Goal: Task Accomplishment & Management: Complete application form

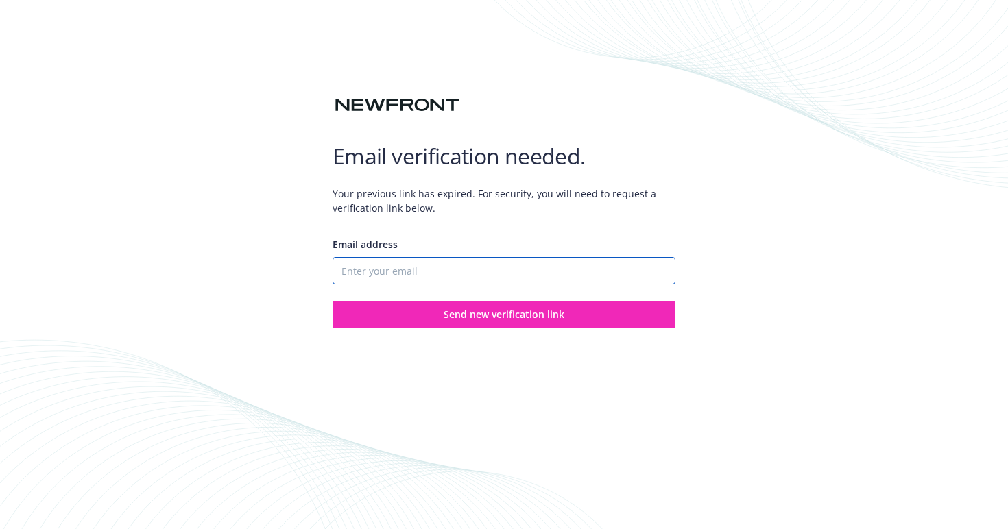
click at [424, 267] on input "Email address" at bounding box center [504, 270] width 343 height 27
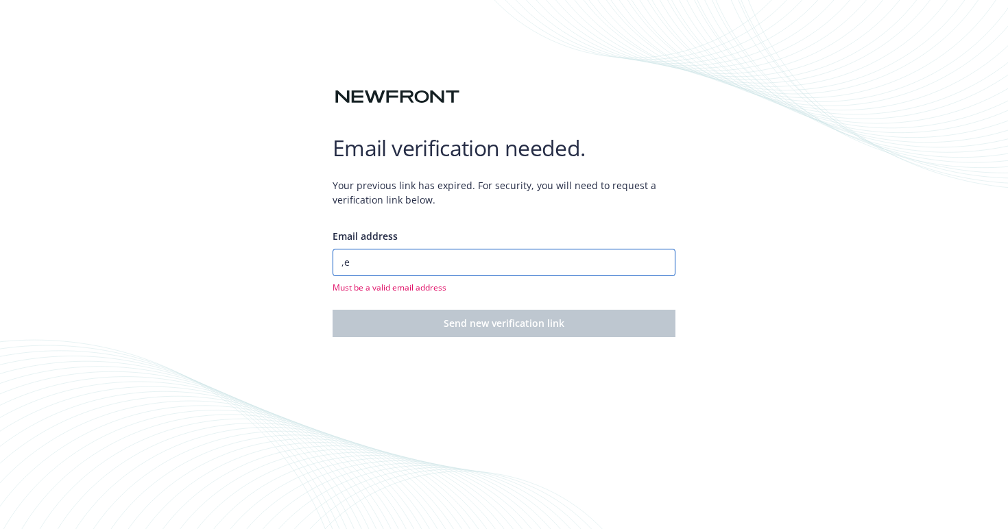
type input ","
click at [376, 243] on div "Email address [PERSON_NAME].[PERSON_NAME]@ Must be a valid email address" at bounding box center [504, 261] width 343 height 64
click at [376, 263] on input "megan.[PERSON_NAME]@" at bounding box center [504, 262] width 343 height 27
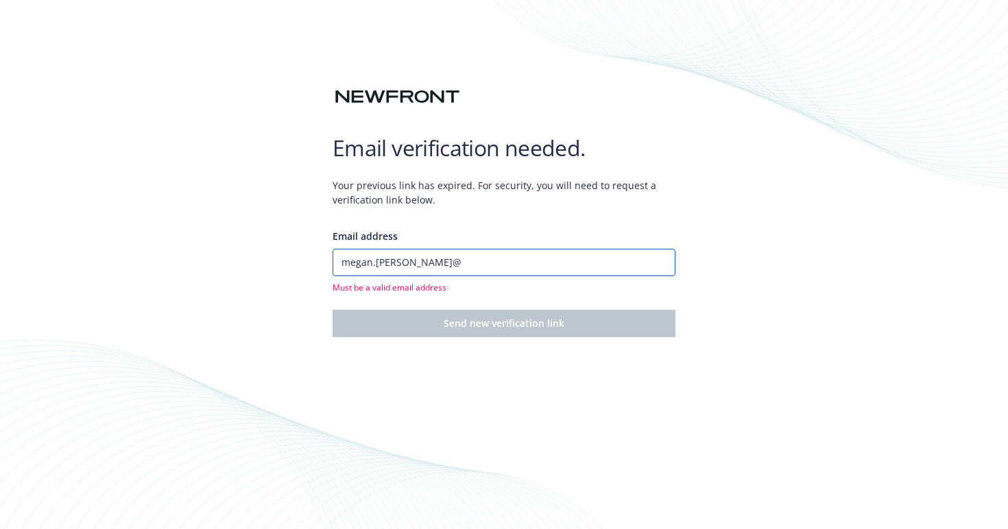
paste input "[DOMAIN_NAME]"
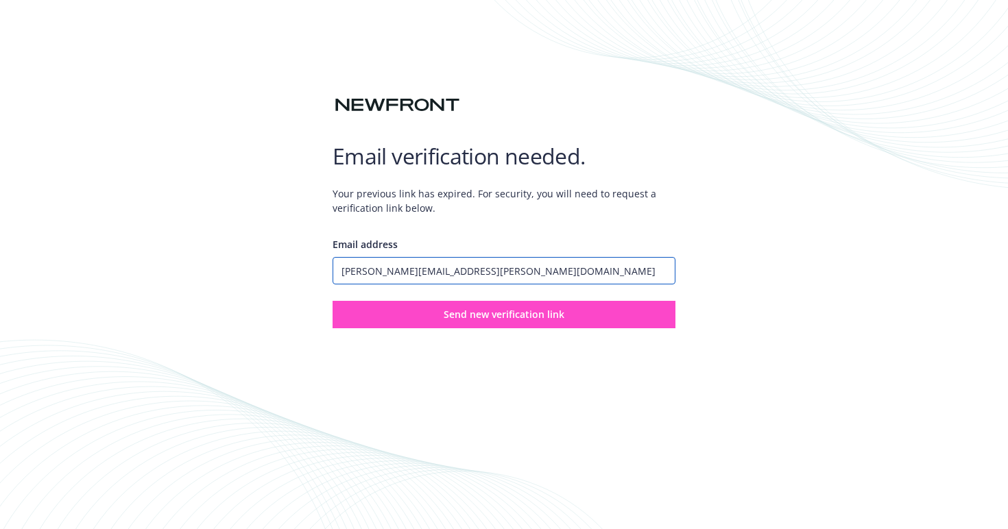
type input "[PERSON_NAME][EMAIL_ADDRESS][PERSON_NAME][DOMAIN_NAME]"
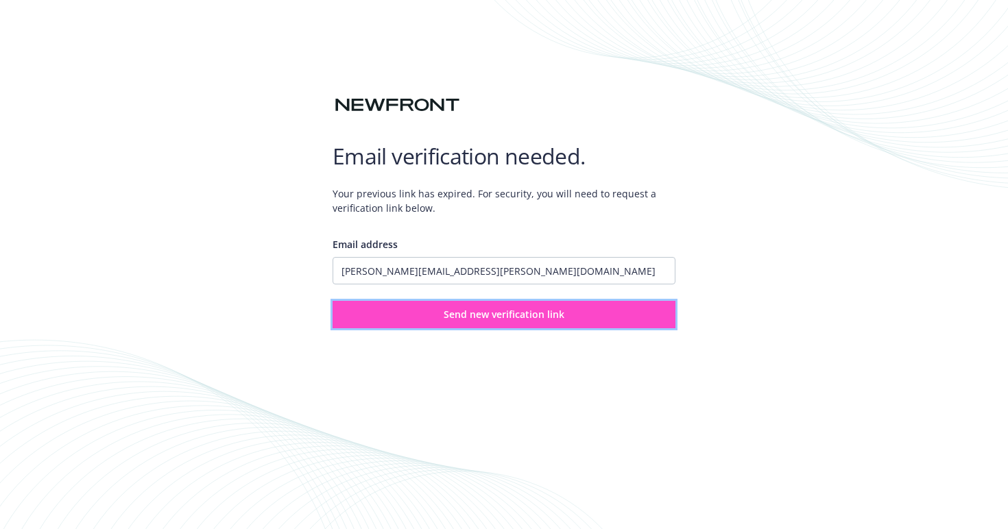
click at [382, 311] on button "Send new verification link" at bounding box center [504, 314] width 343 height 27
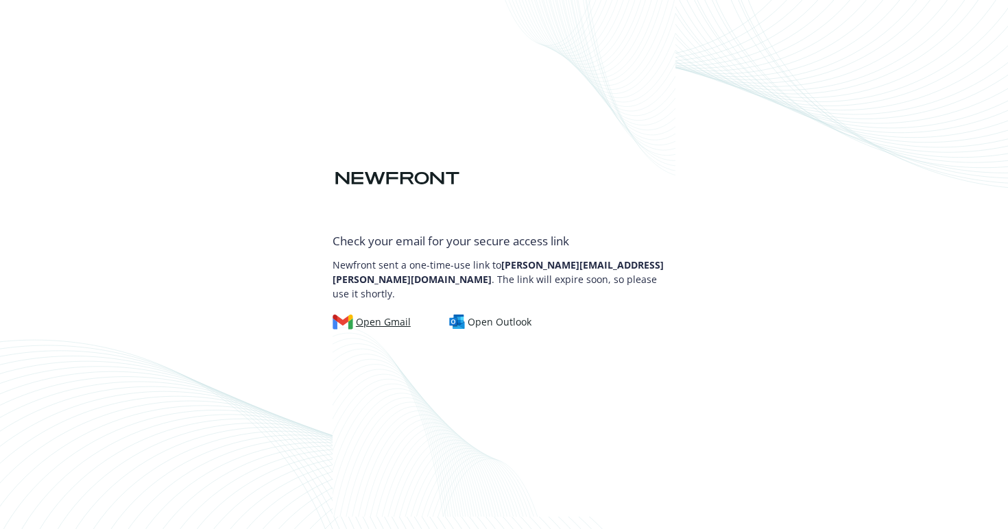
click at [358, 317] on div "Open Gmail" at bounding box center [372, 322] width 78 height 15
click at [338, 272] on p "Newfront sent a one-time-use link to [PERSON_NAME][EMAIL_ADDRESS][PERSON_NAME][…" at bounding box center [504, 276] width 343 height 50
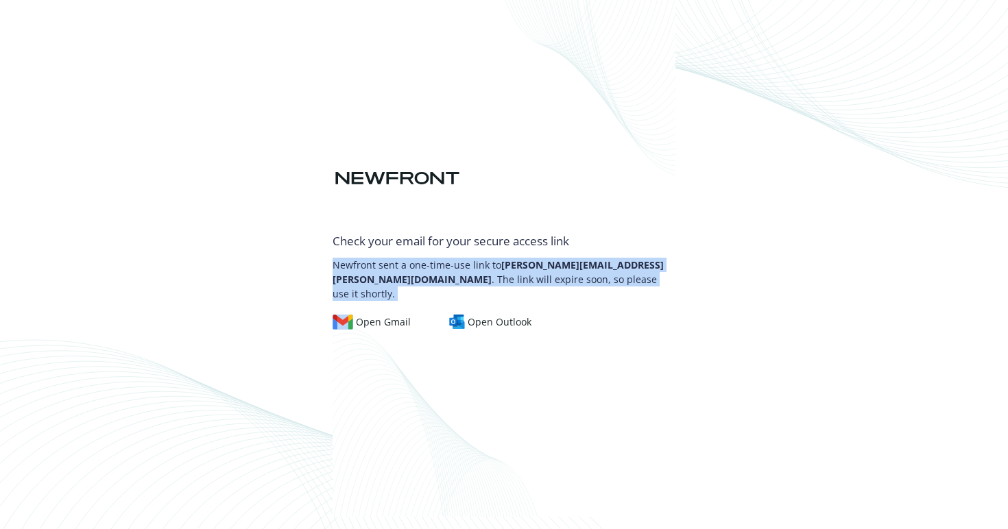
click at [338, 272] on p "Newfront sent a one-time-use link to [PERSON_NAME][EMAIL_ADDRESS][PERSON_NAME][…" at bounding box center [504, 276] width 343 height 50
click at [337, 271] on p "Newfront sent a one-time-use link to [PERSON_NAME][EMAIL_ADDRESS][PERSON_NAME][…" at bounding box center [504, 276] width 343 height 50
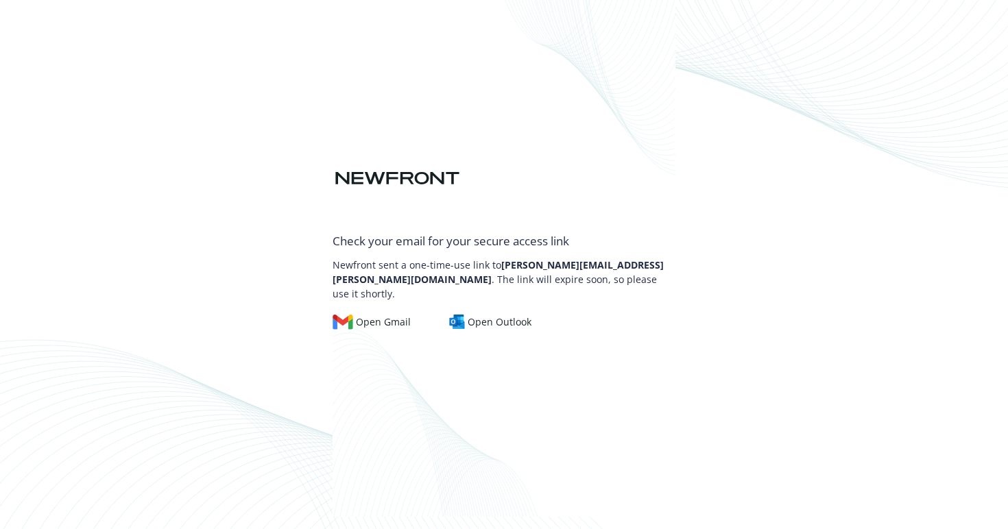
click at [344, 285] on p "Newfront sent a one-time-use link to [PERSON_NAME][EMAIL_ADDRESS][PERSON_NAME][…" at bounding box center [504, 276] width 343 height 50
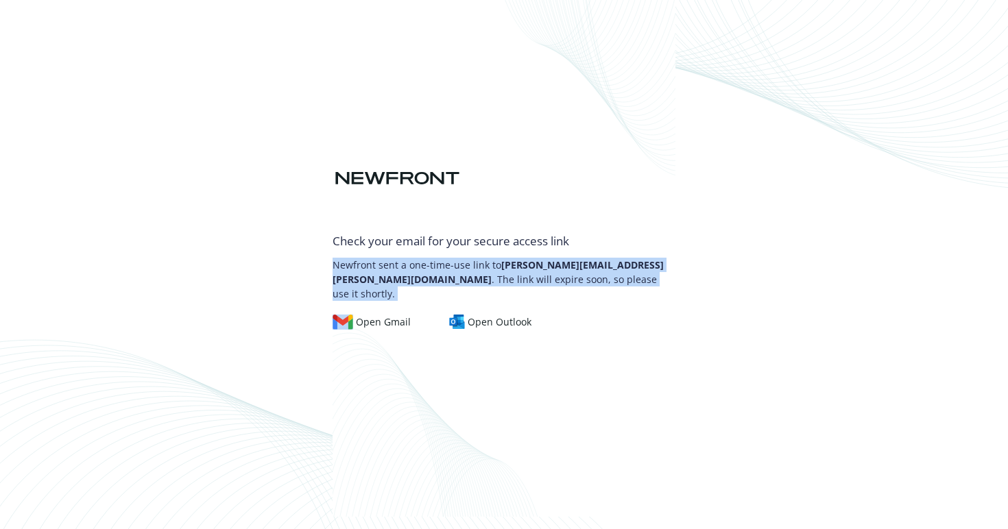
click at [344, 285] on p "Newfront sent a one-time-use link to [PERSON_NAME][EMAIL_ADDRESS][PERSON_NAME][…" at bounding box center [504, 276] width 343 height 50
